Goal: Task Accomplishment & Management: Complete application form

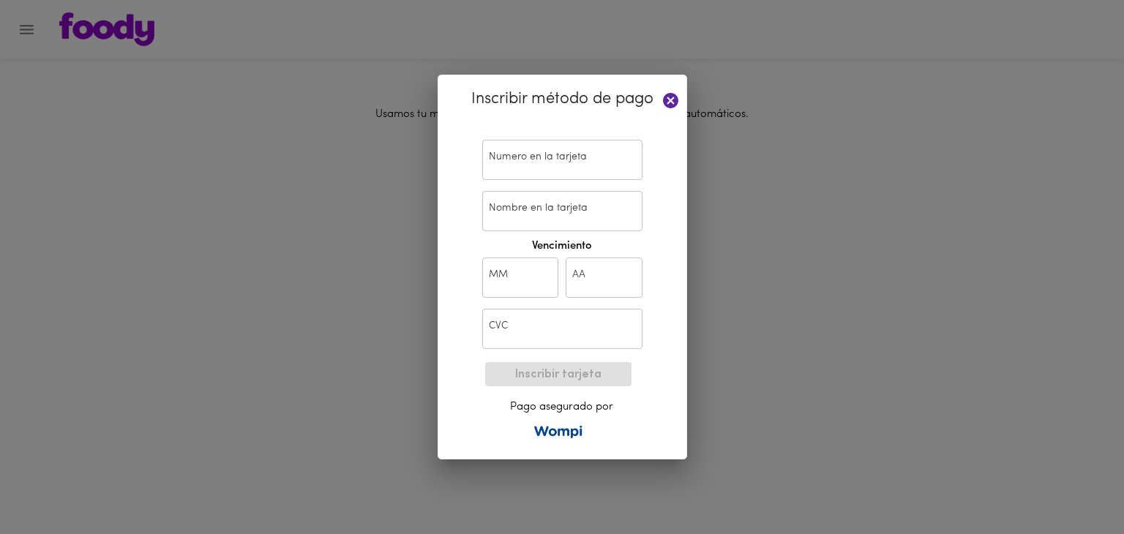
drag, startPoint x: 0, startPoint y: 0, endPoint x: 671, endPoint y: 97, distance: 678.2
click at [671, 97] on icon at bounding box center [670, 100] width 15 height 15
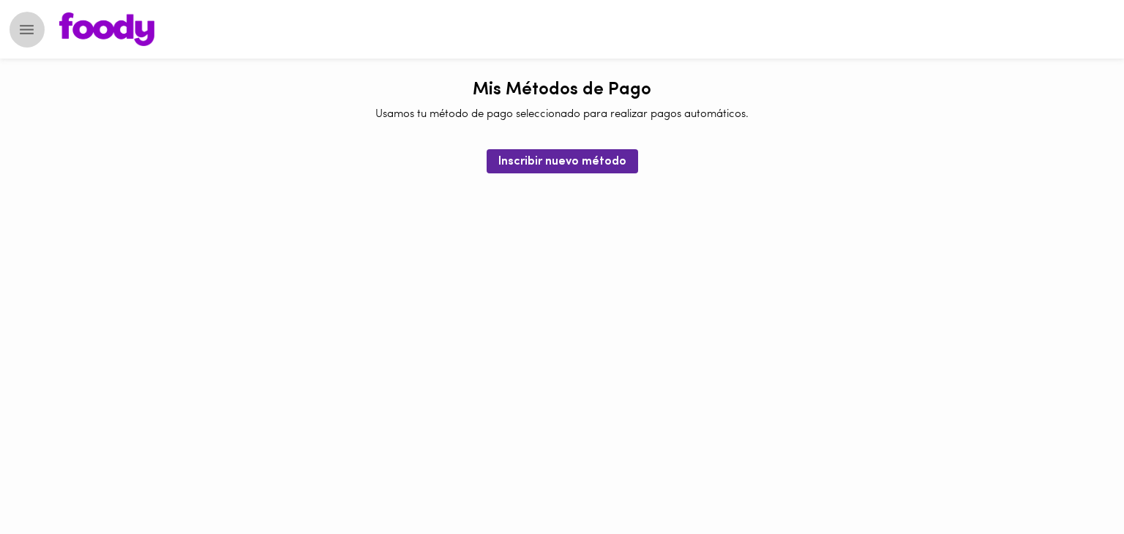
click at [21, 26] on icon "Menu" at bounding box center [27, 29] width 18 height 18
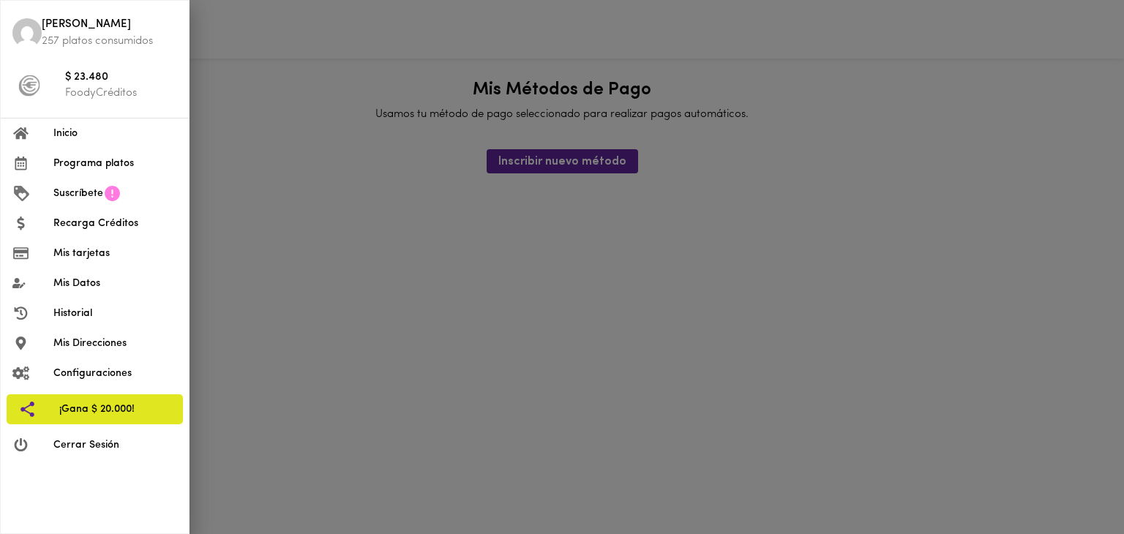
click at [130, 159] on span "Programa platos" at bounding box center [115, 163] width 124 height 15
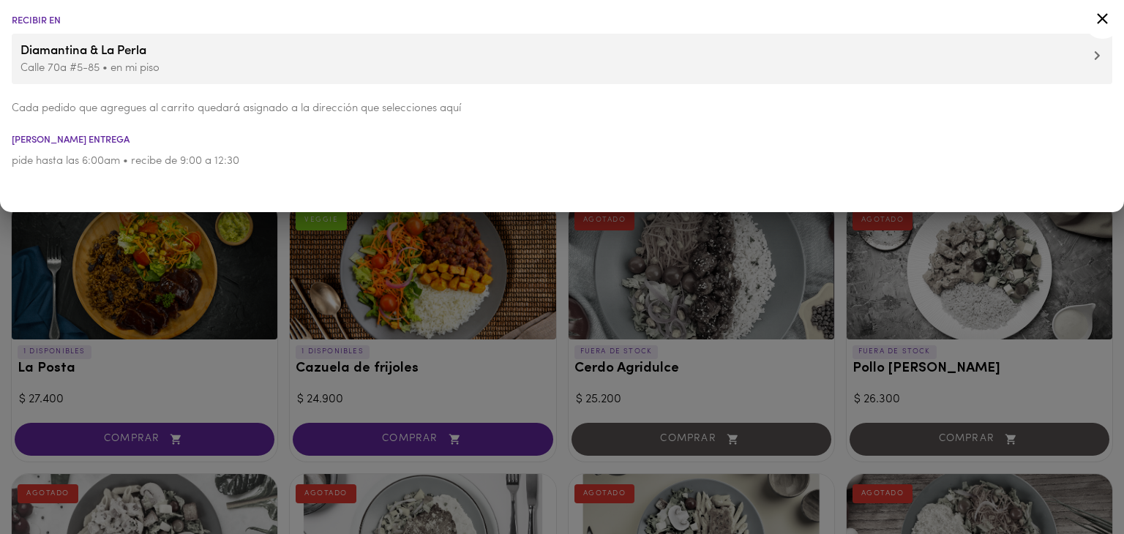
click at [44, 21] on li "Recibir en" at bounding box center [562, 21] width 1124 height 10
click at [63, 250] on div at bounding box center [562, 267] width 1124 height 534
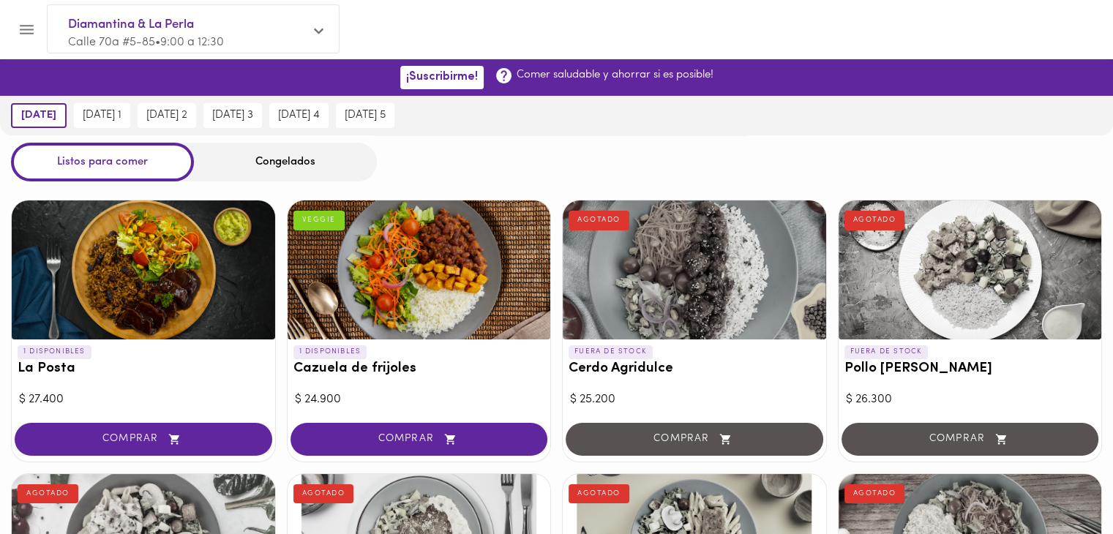
click at [217, 43] on span "Calle 70a #5-85 • 9:00 a 12:30" at bounding box center [146, 43] width 156 height 12
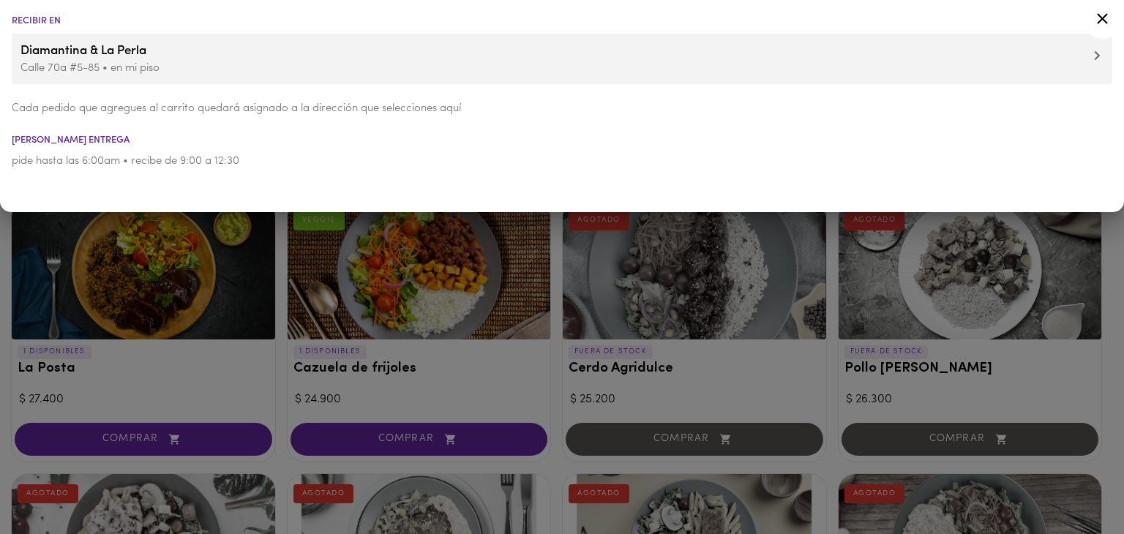
click at [1095, 59] on icon at bounding box center [1097, 55] width 5 height 9
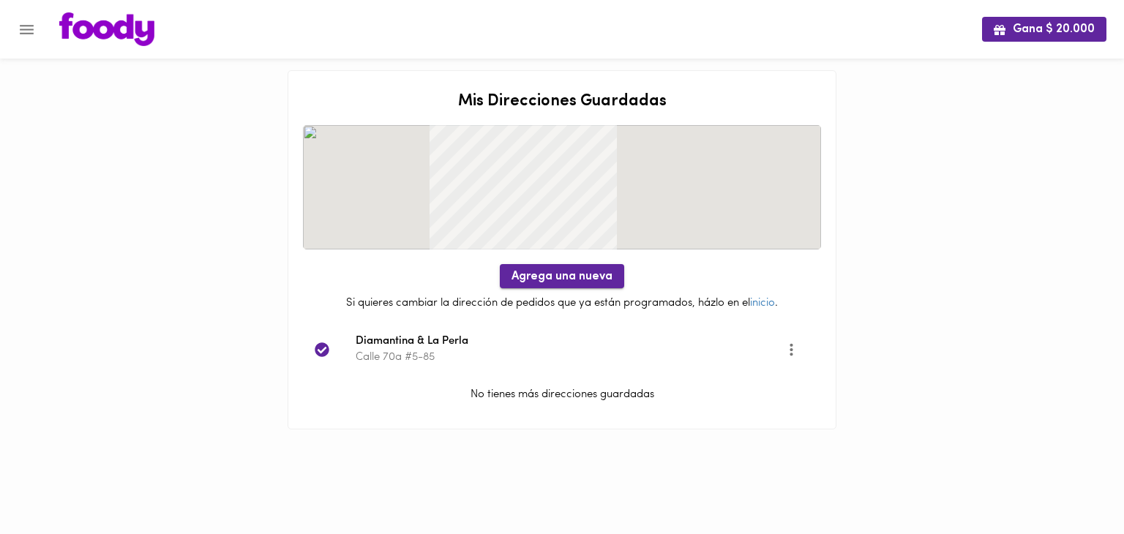
click at [591, 283] on span "Agrega una nueva" at bounding box center [562, 277] width 101 height 14
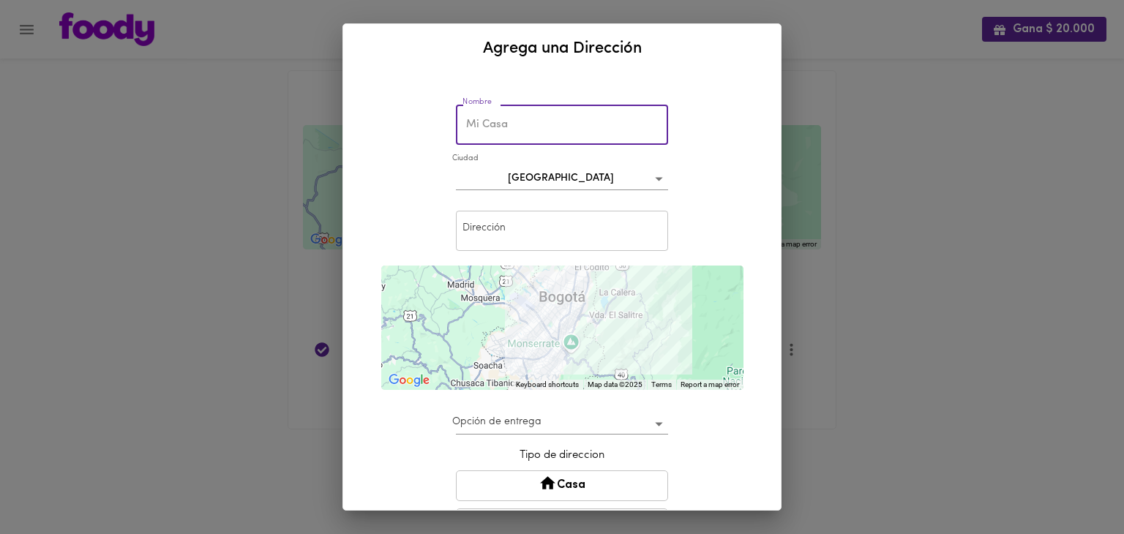
click at [560, 128] on input "text" at bounding box center [562, 125] width 212 height 40
type input "[GEOGRAPHIC_DATA]"
click at [534, 180] on body "Gana $ 20.000 Mis Direcciones Guardadas ← Move left → Move right ↑ Move up ↓ Mo…" at bounding box center [562, 233] width 1124 height 466
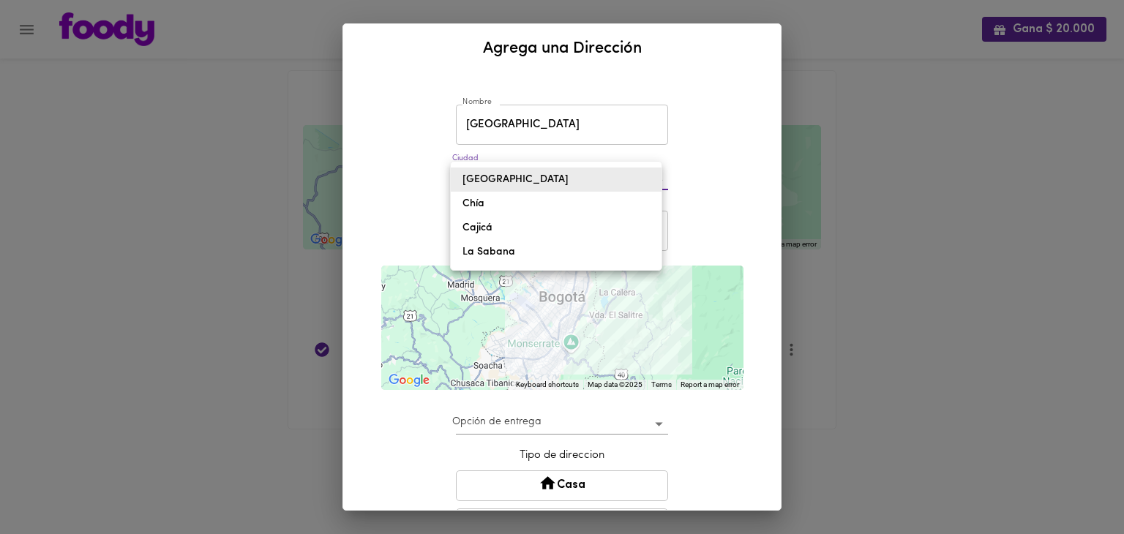
click at [523, 179] on li "[GEOGRAPHIC_DATA]" at bounding box center [556, 180] width 211 height 24
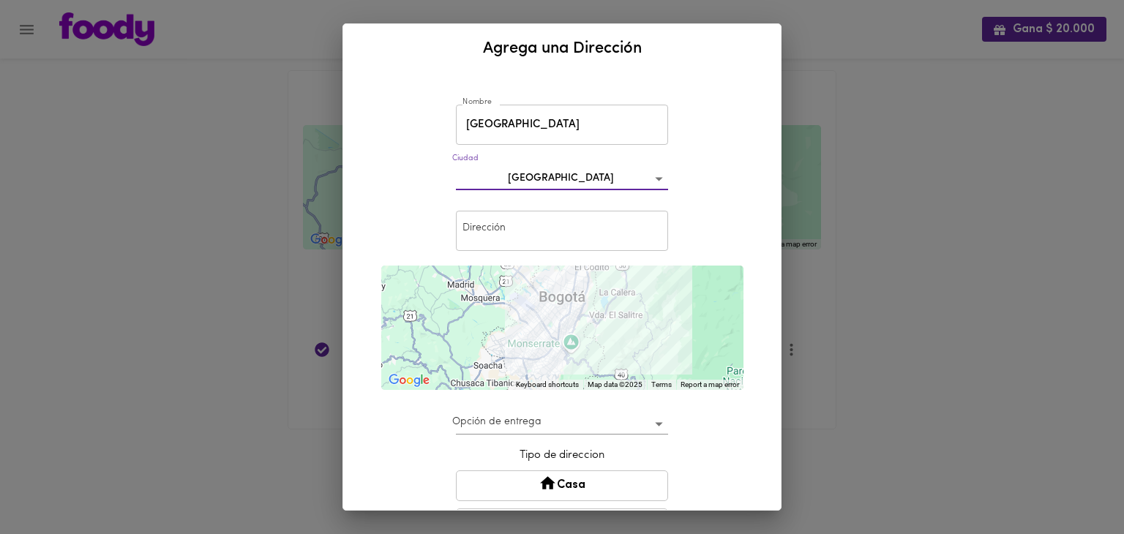
click at [515, 209] on div "Dirección Dirección" at bounding box center [562, 231] width 220 height 48
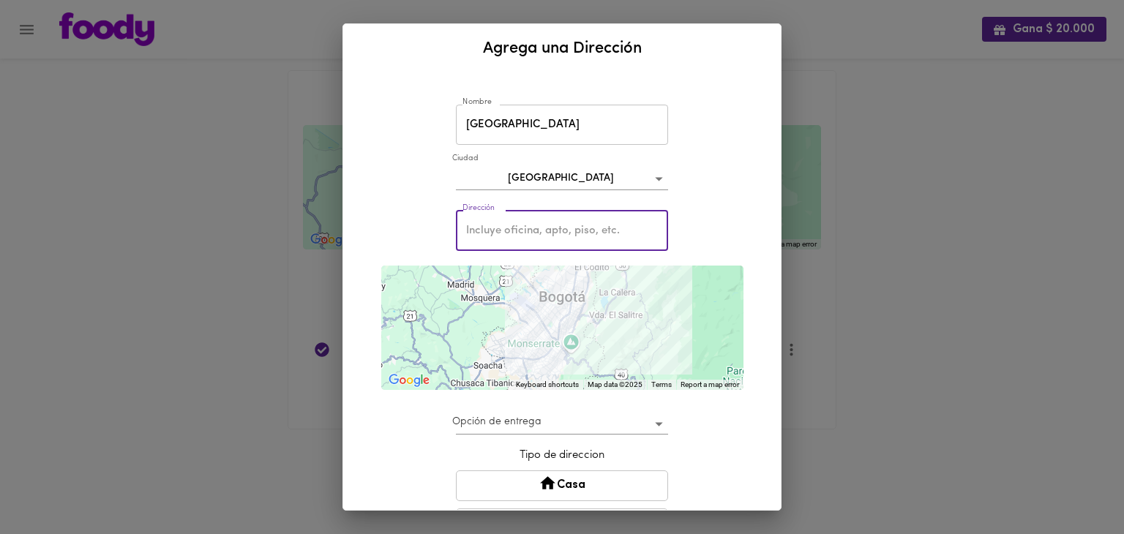
click at [512, 223] on input "text" at bounding box center [562, 231] width 212 height 40
type input "[PERSON_NAME] Estudio"
click at [582, 422] on body "Gana $ 20.000 Mis Direcciones Guardadas ← Move left → Move right ↑ Move up ↓ Mo…" at bounding box center [562, 233] width 1124 height 466
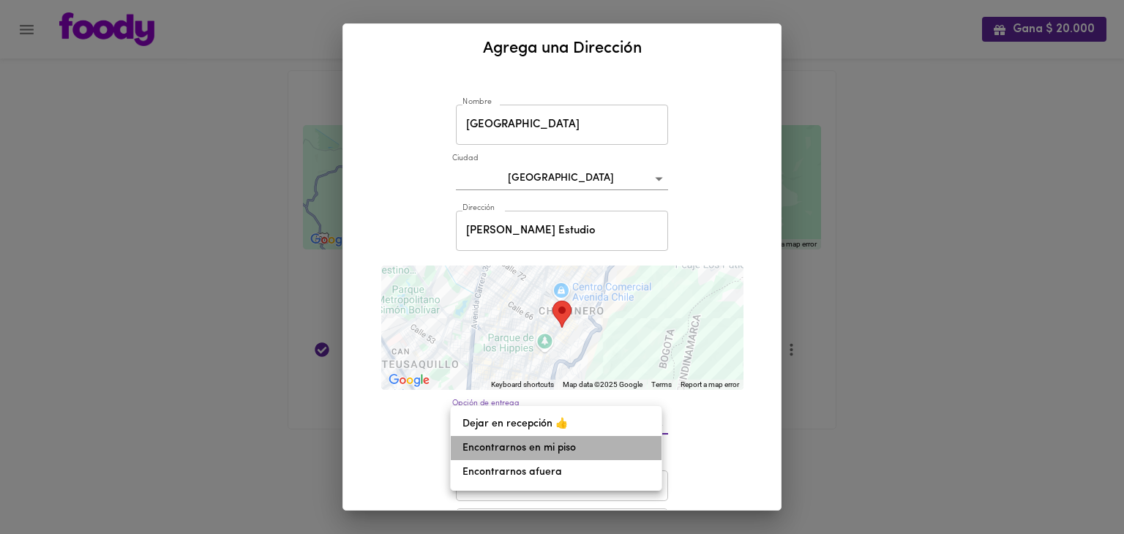
click at [579, 450] on li "Encontrarnos en mi piso" at bounding box center [556, 448] width 211 height 24
type input "meet-on-floor"
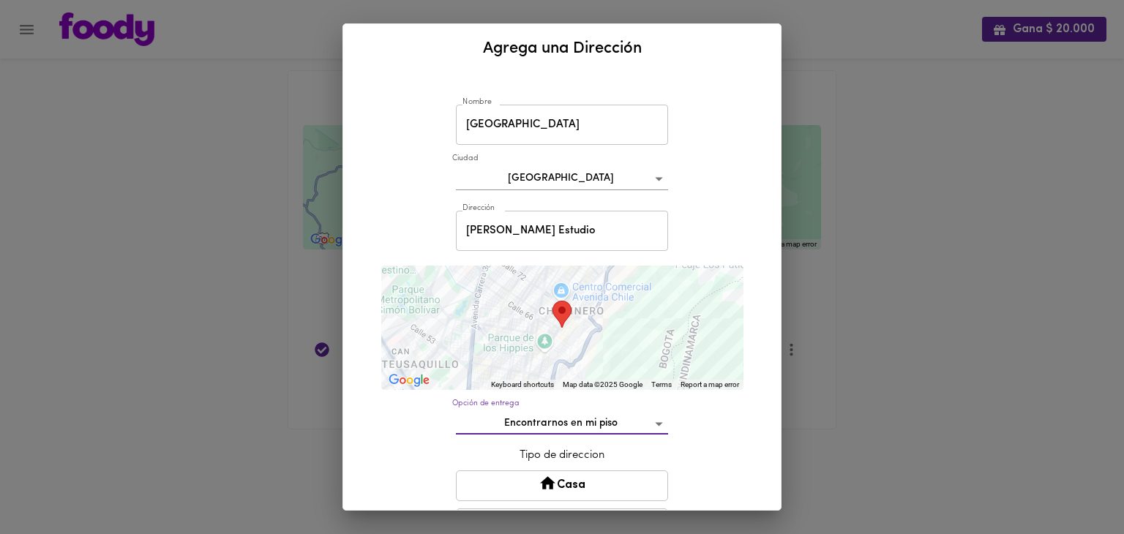
click at [579, 457] on p "Tipo de direccion" at bounding box center [562, 455] width 212 height 15
click at [580, 481] on button "Casa" at bounding box center [562, 486] width 212 height 31
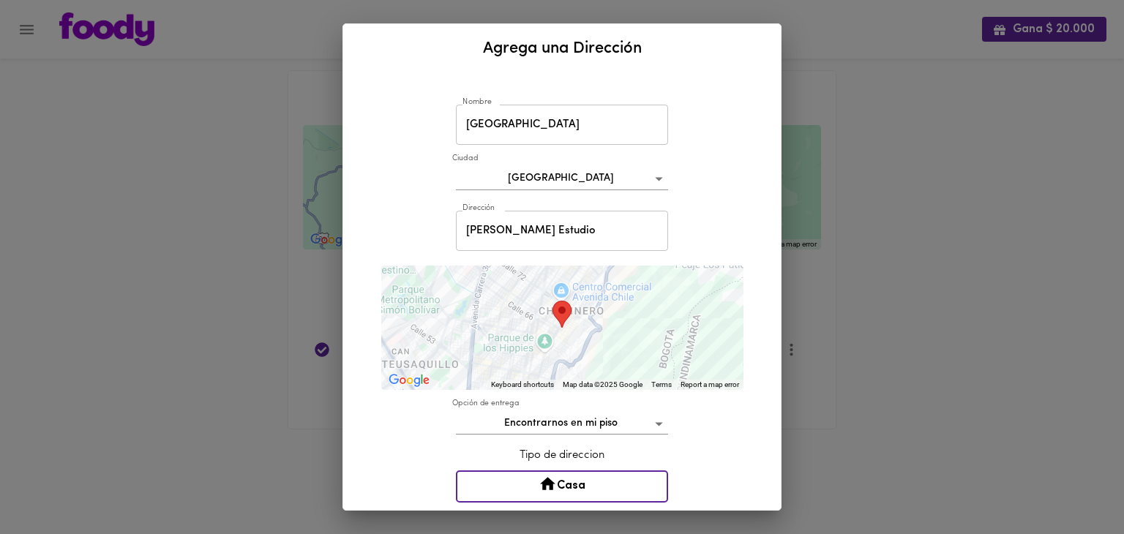
scroll to position [146, 0]
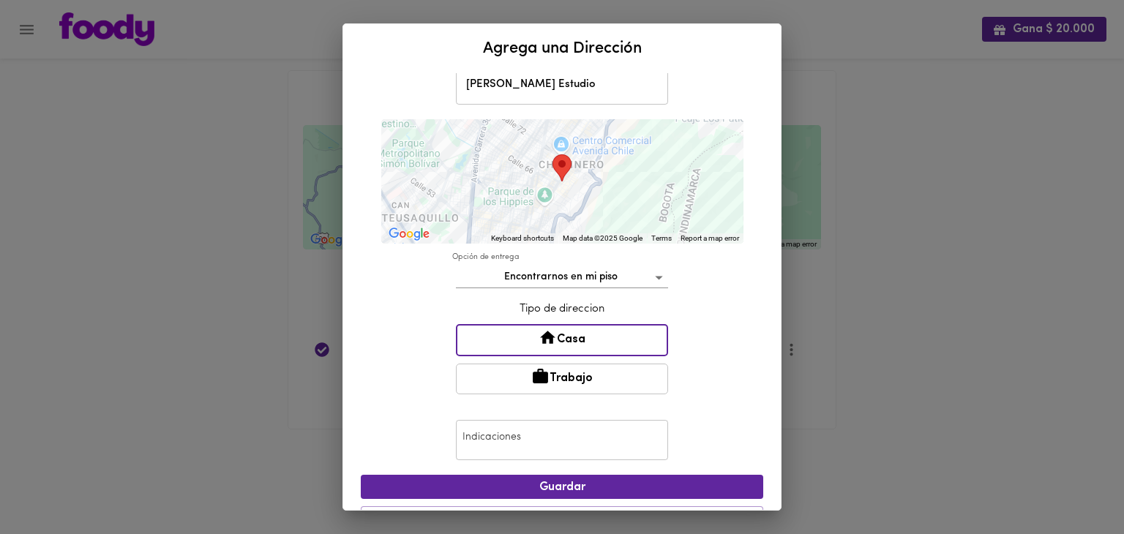
click at [592, 373] on button "Trabajo" at bounding box center [562, 379] width 212 height 31
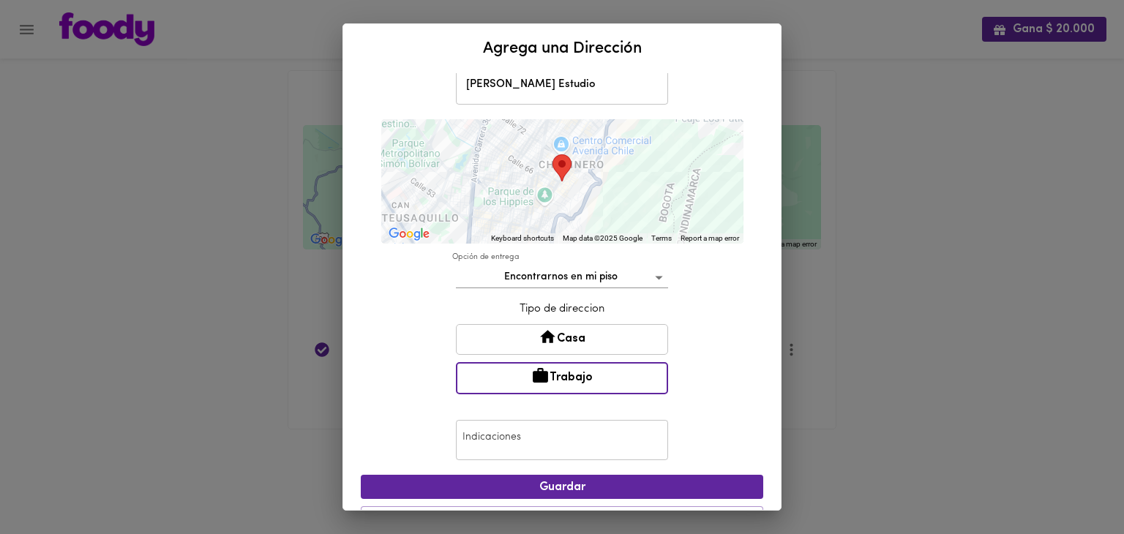
click at [574, 452] on input "text" at bounding box center [562, 440] width 212 height 40
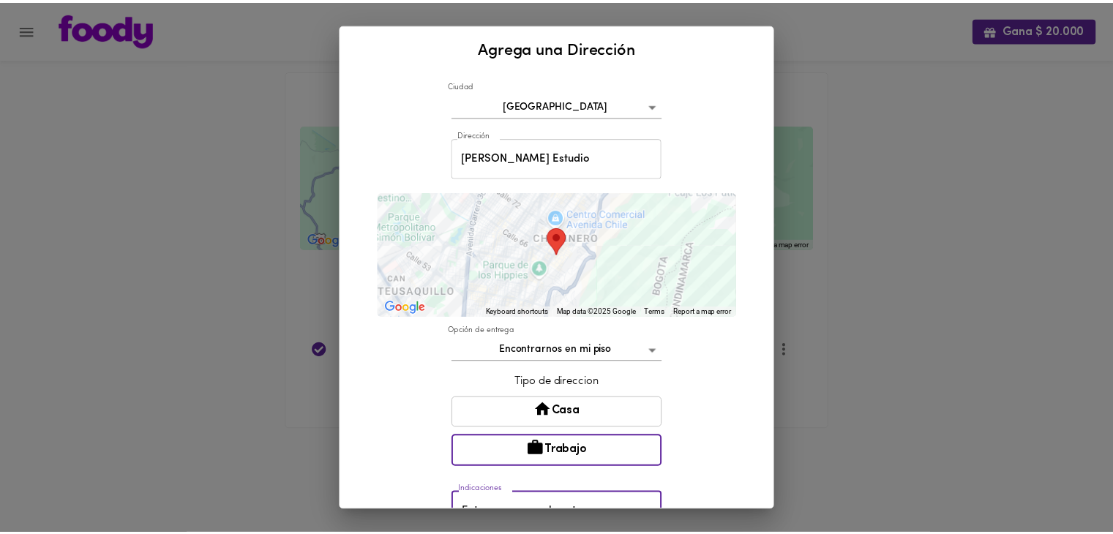
scroll to position [182, 0]
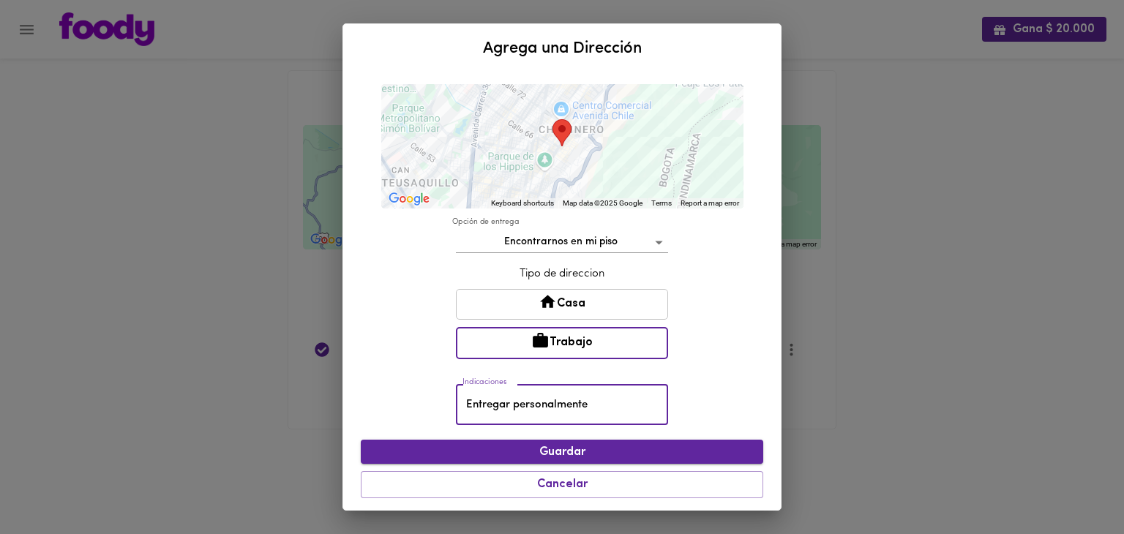
type input "Entregar personalmente"
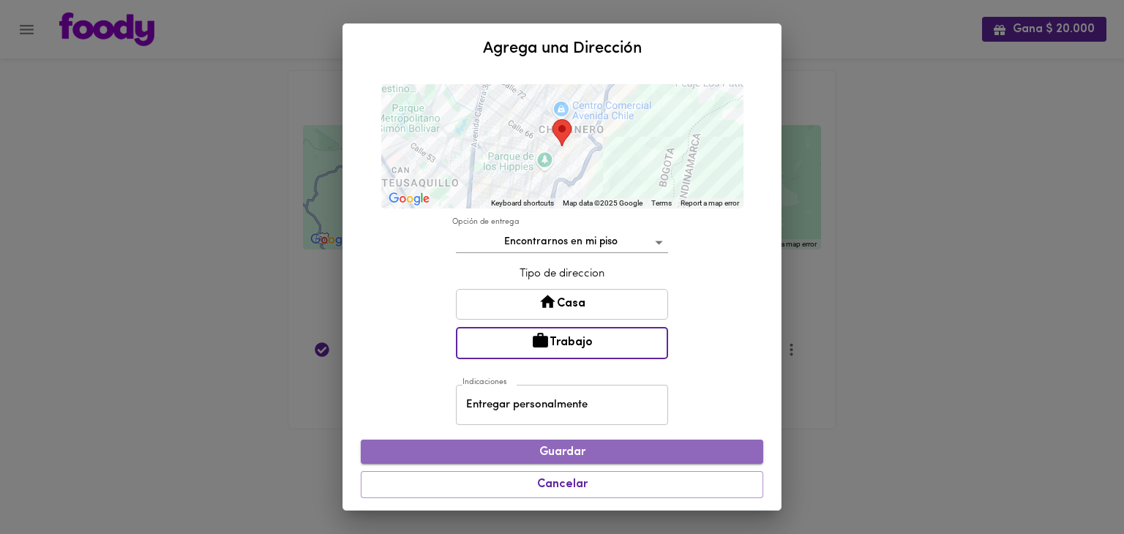
click at [611, 450] on span "Guardar" at bounding box center [562, 453] width 379 height 14
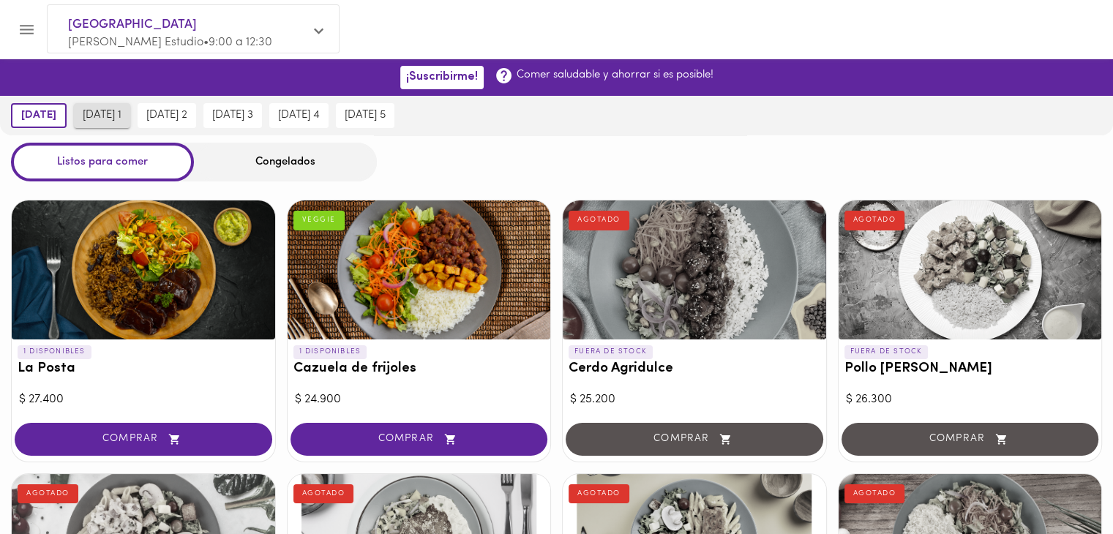
click at [109, 116] on span "[DATE] 1" at bounding box center [102, 115] width 39 height 13
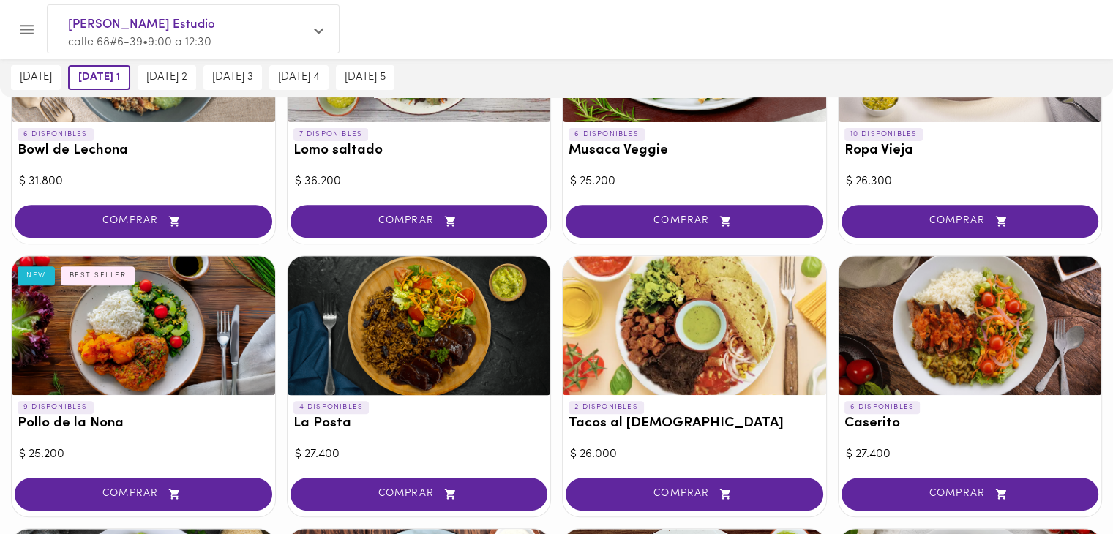
scroll to position [711, 0]
